Goal: Information Seeking & Learning: Learn about a topic

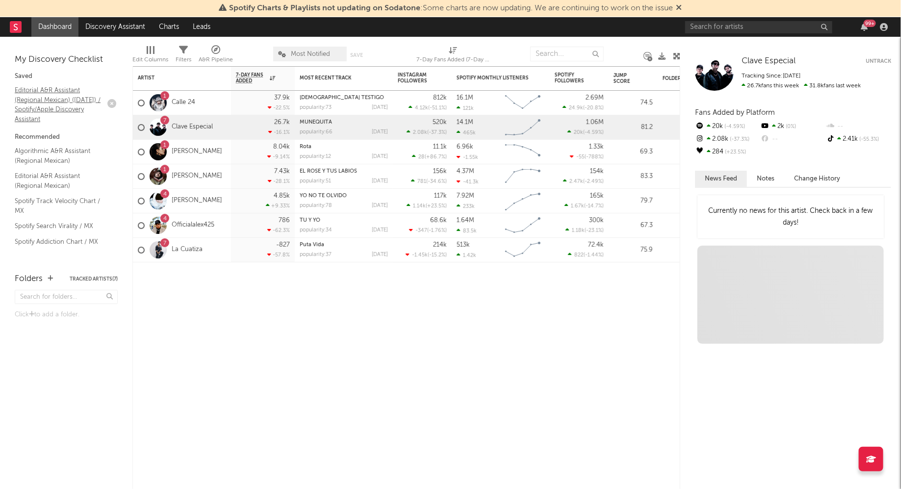
click at [37, 99] on link "Editorial A&R Assistant (Regional Mexican) ([DATE]) / Spotify/Apple Discovery A…" at bounding box center [61, 104] width 93 height 39
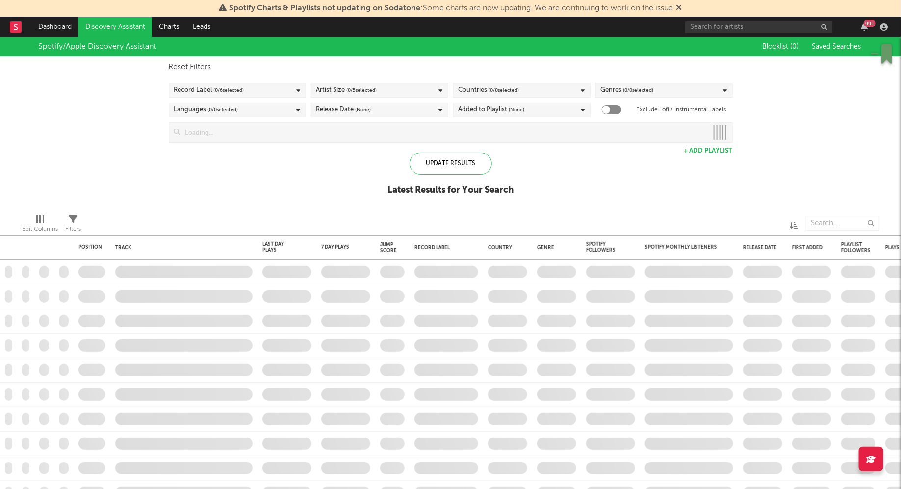
checkbox input "true"
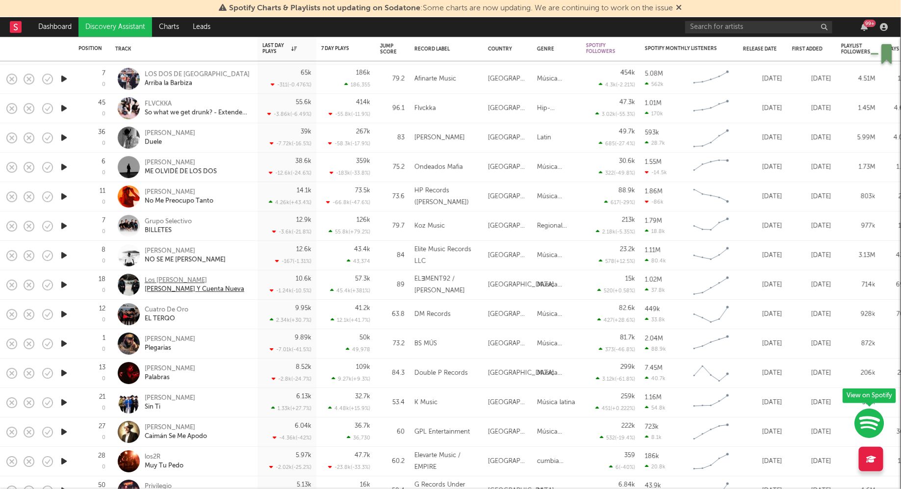
click at [165, 279] on div "Los [PERSON_NAME]" at bounding box center [195, 280] width 100 height 9
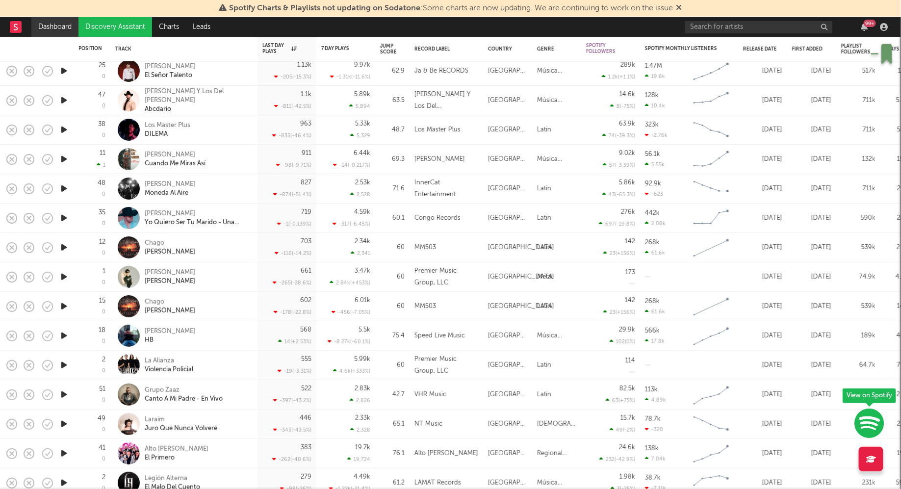
click at [60, 29] on link "Dashboard" at bounding box center [54, 27] width 47 height 20
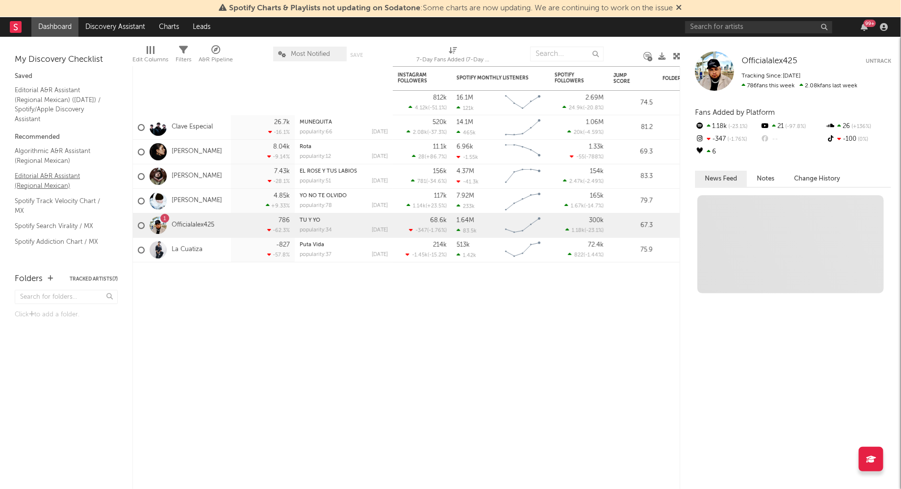
click at [43, 188] on link "Editorial A&R Assistant (Regional Mexican)" at bounding box center [61, 181] width 93 height 20
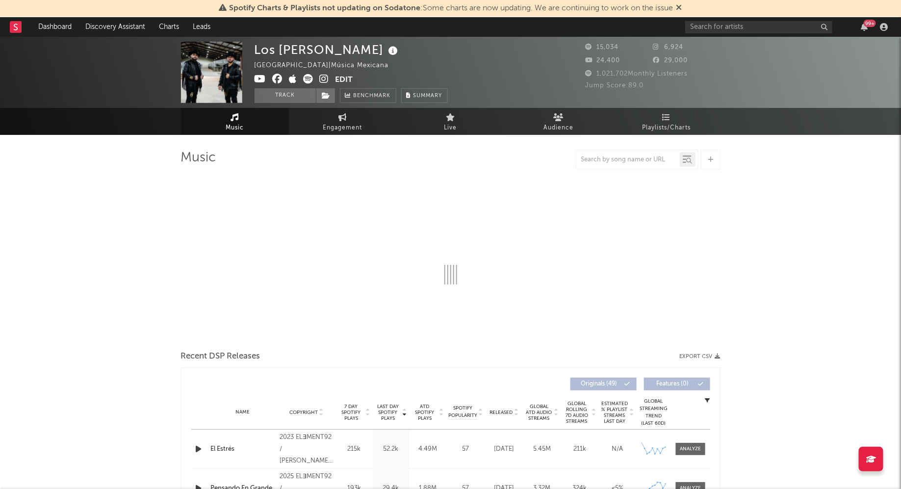
select select "6m"
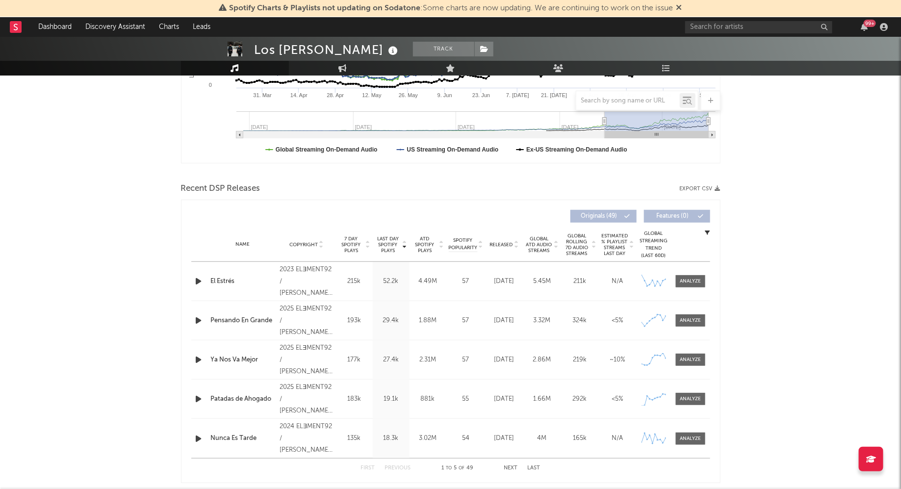
scroll to position [265, 0]
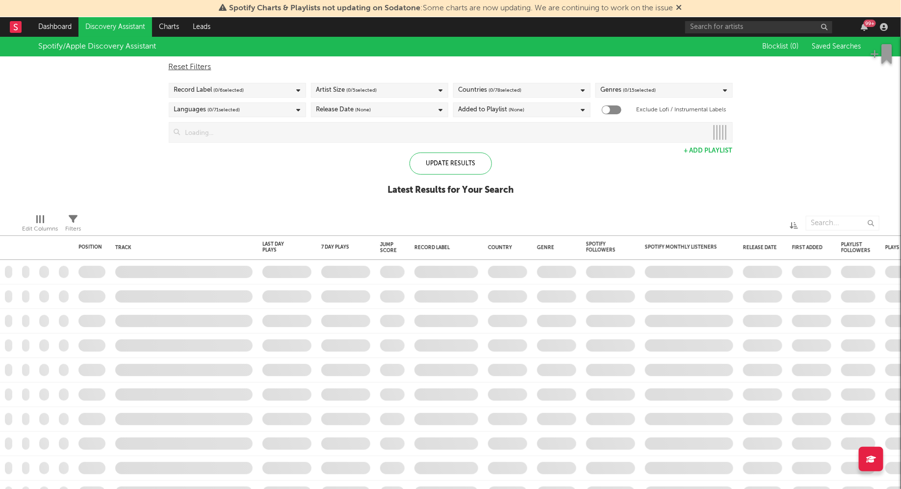
checkbox input "true"
